Goal: Information Seeking & Learning: Understand process/instructions

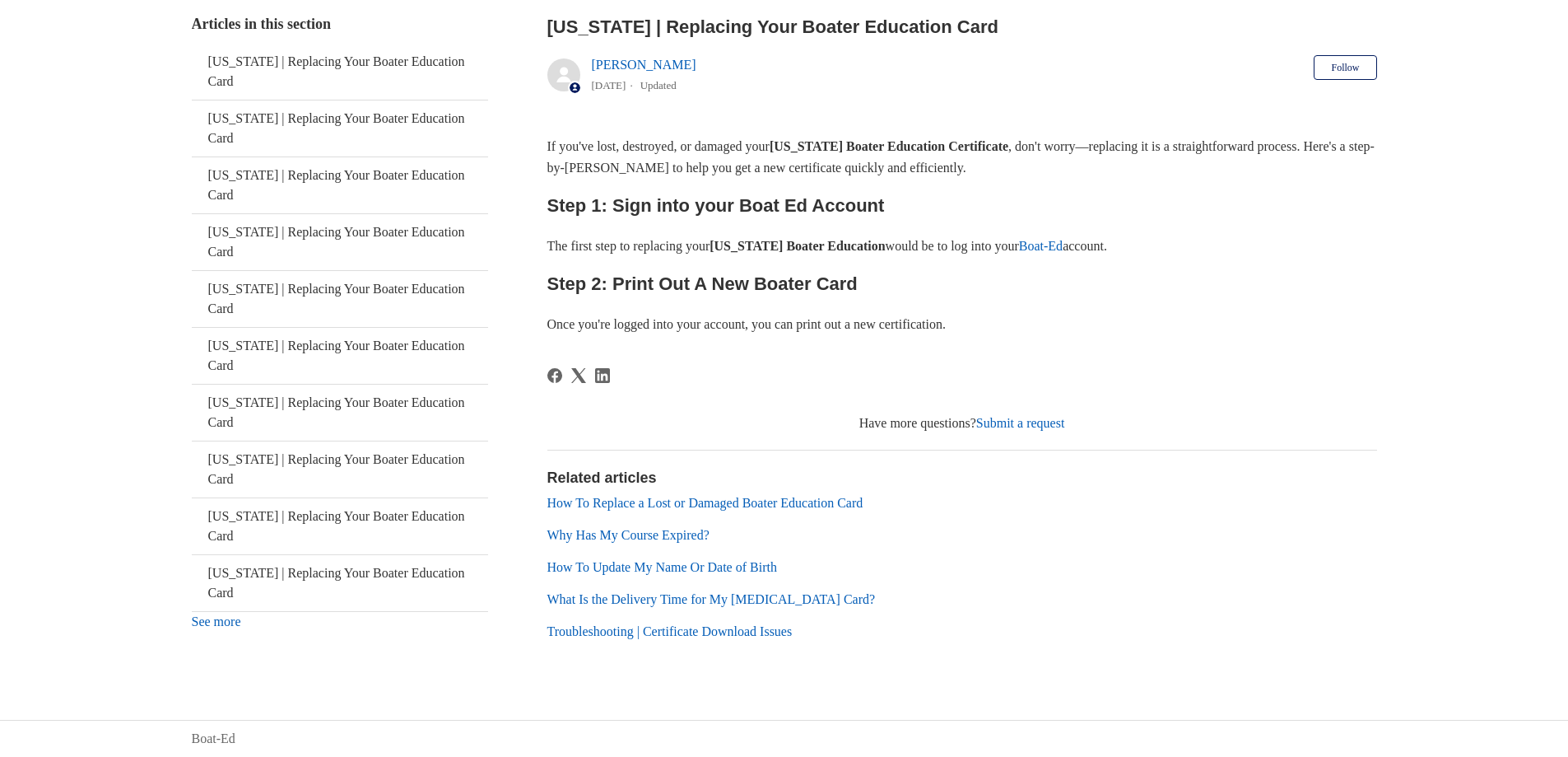
scroll to position [324, 0]
click at [1063, 240] on link "Boat-Ed" at bounding box center [1041, 246] width 44 height 14
click at [560, 500] on link "How To Replace a Lost or Damaged Boater Education Card" at bounding box center [705, 503] width 316 height 14
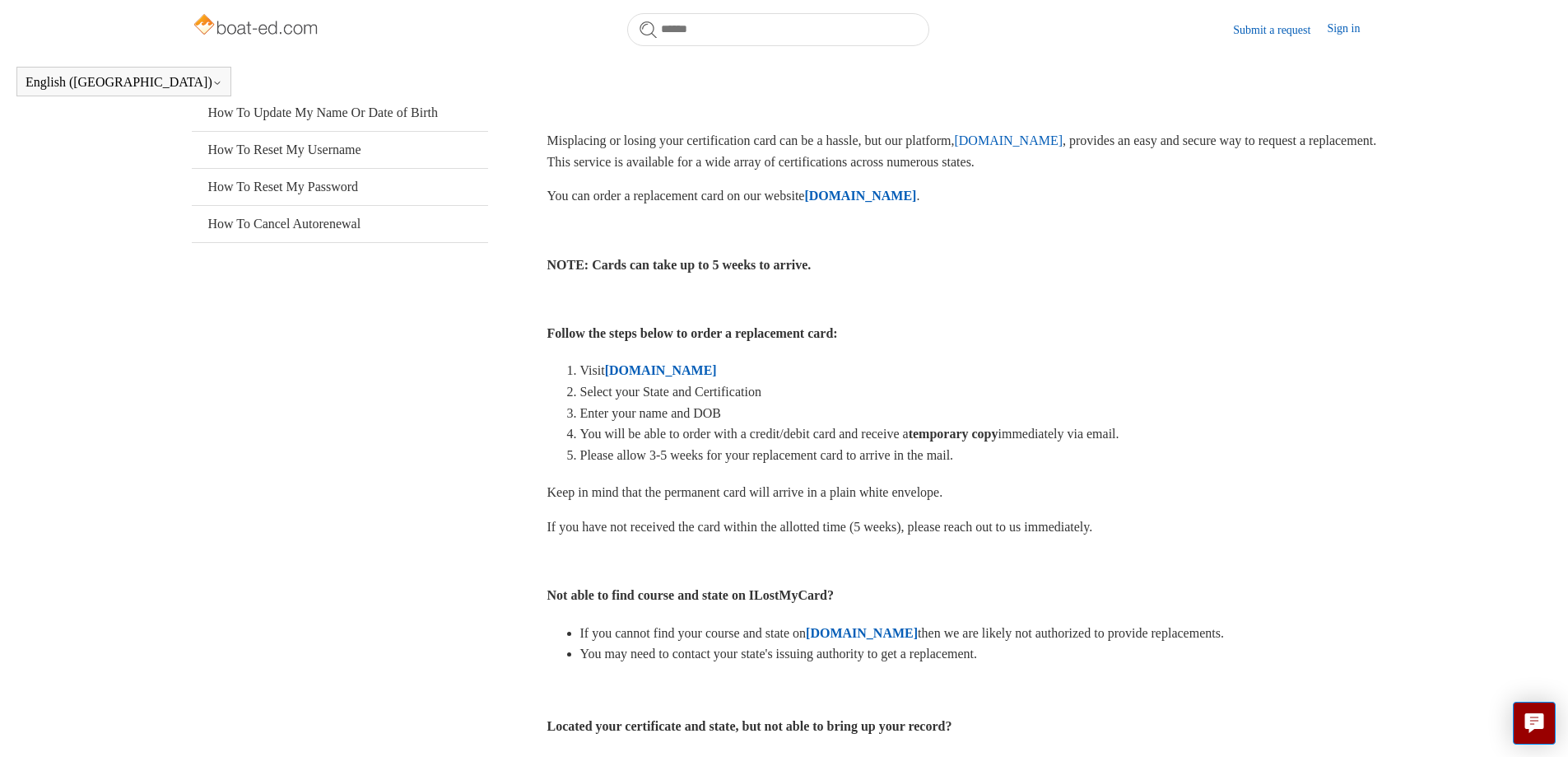
click at [908, 187] on p "You can order a replacement card on our website [DOMAIN_NAME] ." at bounding box center [961, 196] width 829 height 22
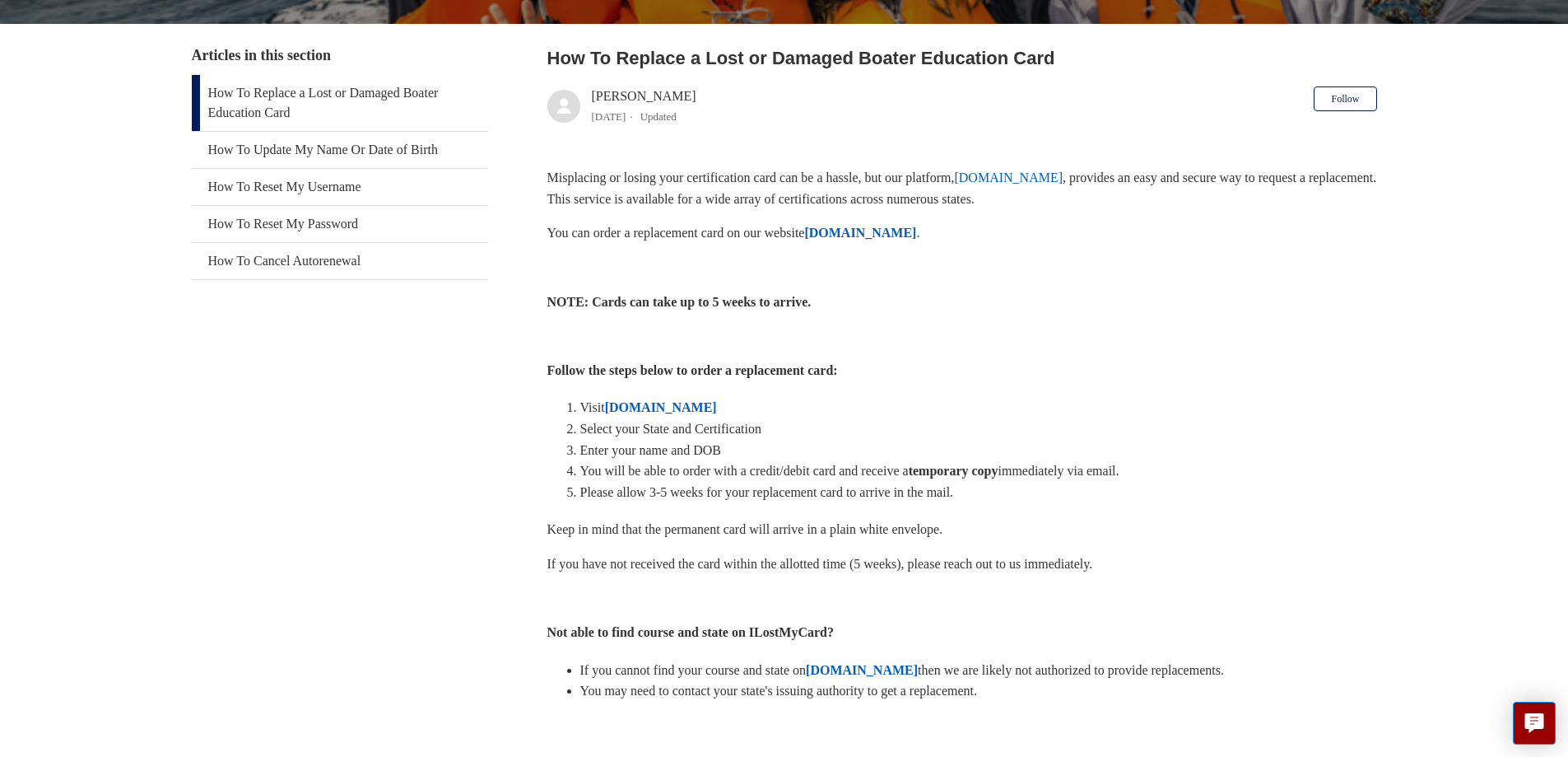
click at [907, 226] on strong "[DOMAIN_NAME]" at bounding box center [860, 233] width 112 height 14
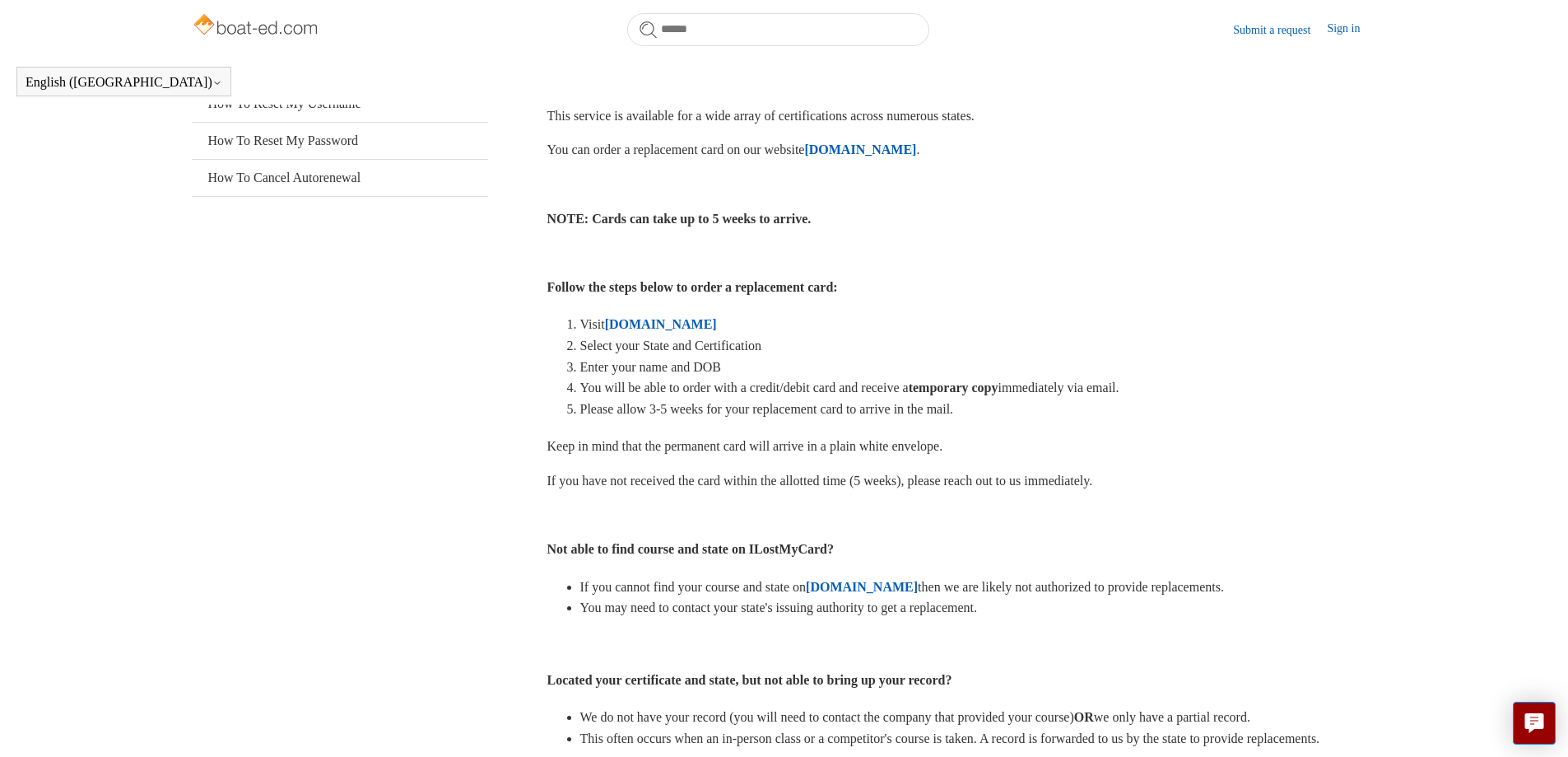
scroll to position [283, 0]
